Goal: Task Accomplishment & Management: Use online tool/utility

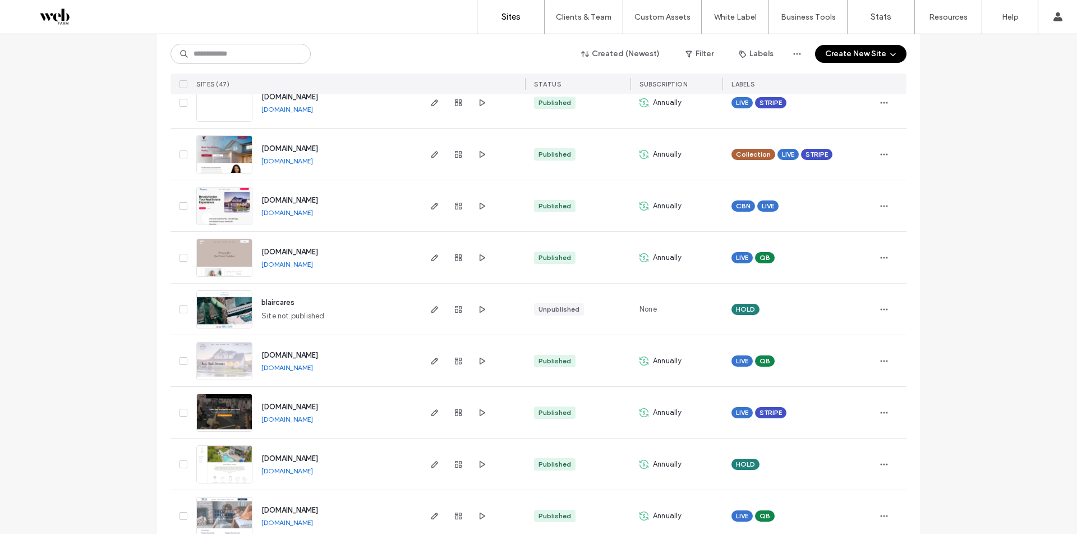
scroll to position [2127, 0]
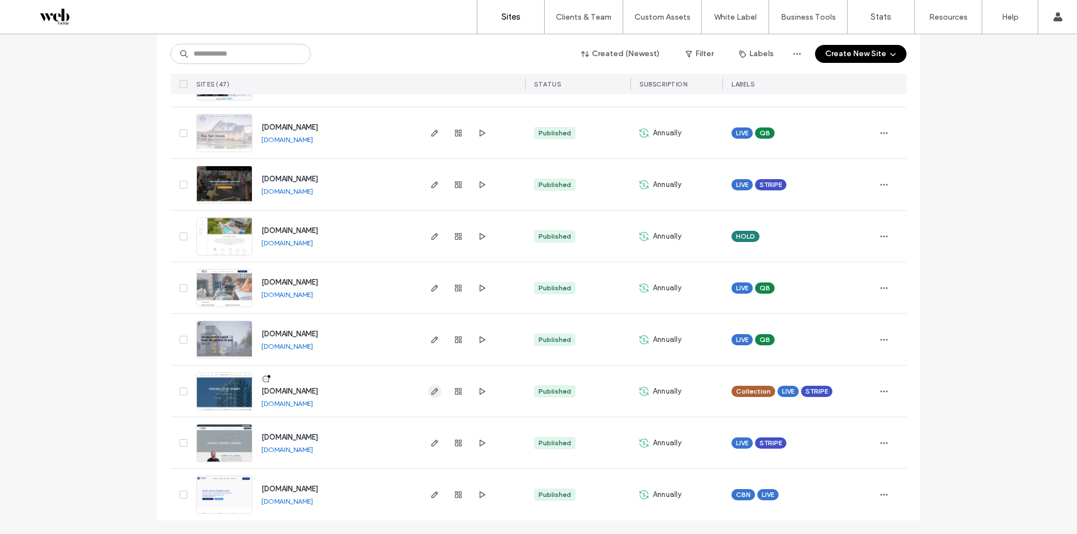
click at [433, 389] on icon "button" at bounding box center [434, 391] width 9 height 9
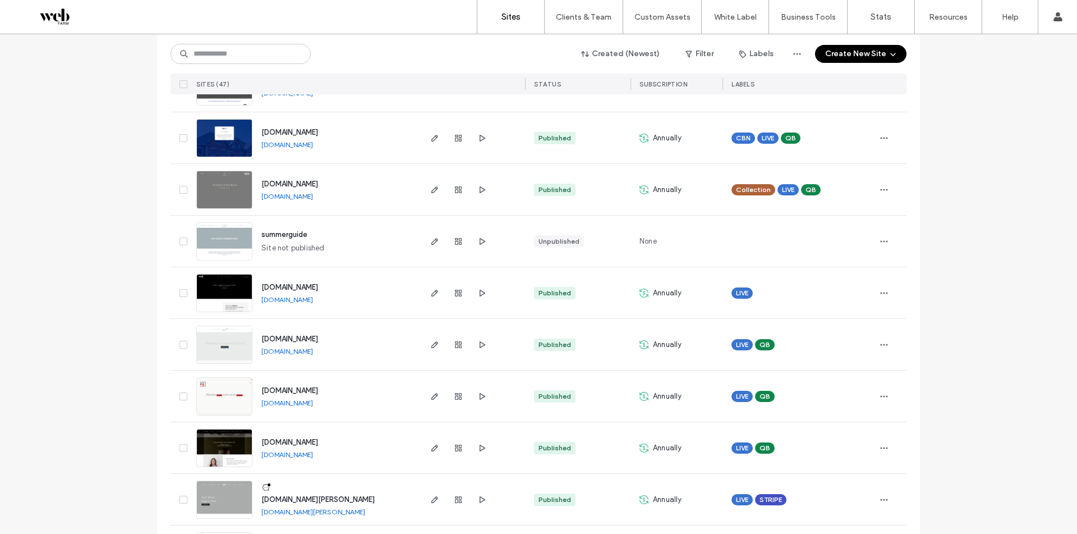
scroll to position [842, 0]
